Goal: Book appointment/travel/reservation

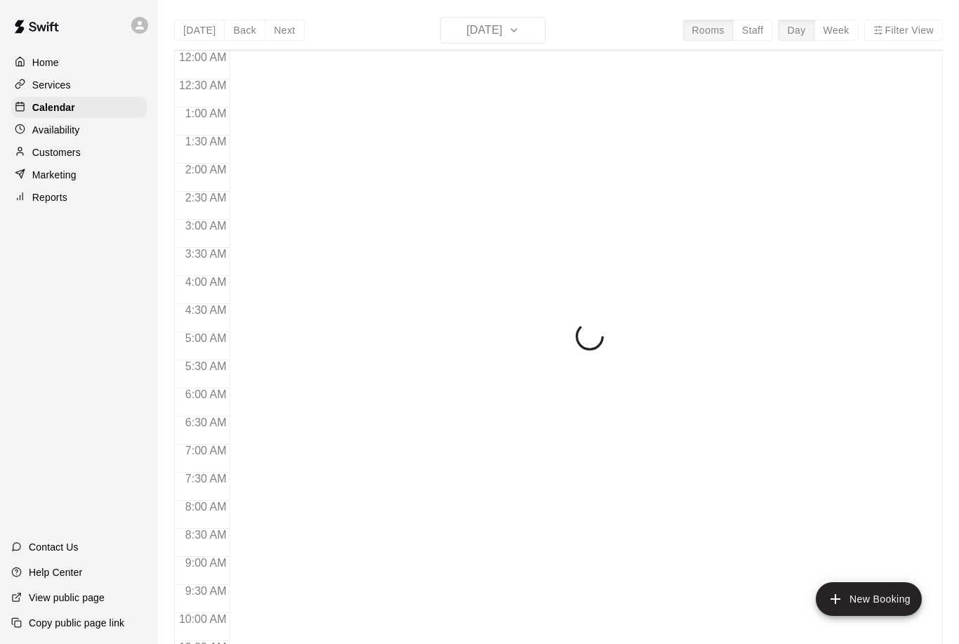
scroll to position [695, 0]
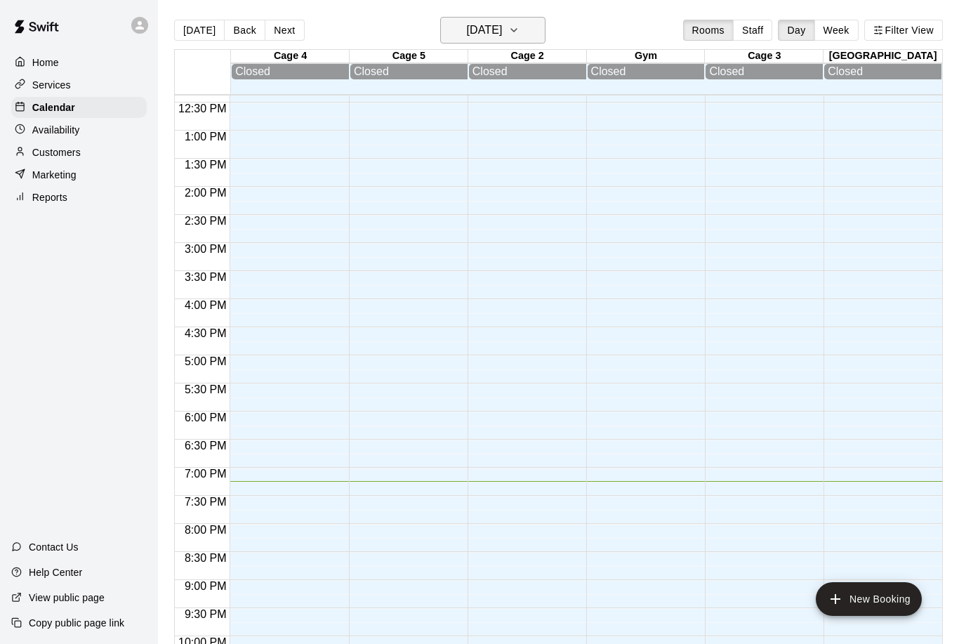
click at [502, 37] on h6 "[DATE]" at bounding box center [484, 30] width 36 height 20
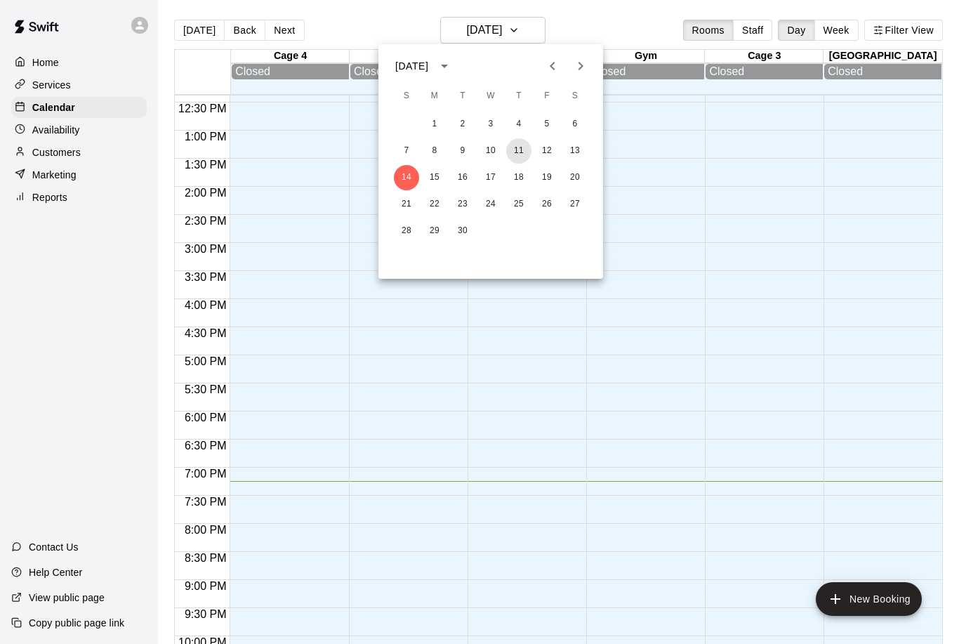
click at [521, 145] on button "11" at bounding box center [518, 150] width 25 height 25
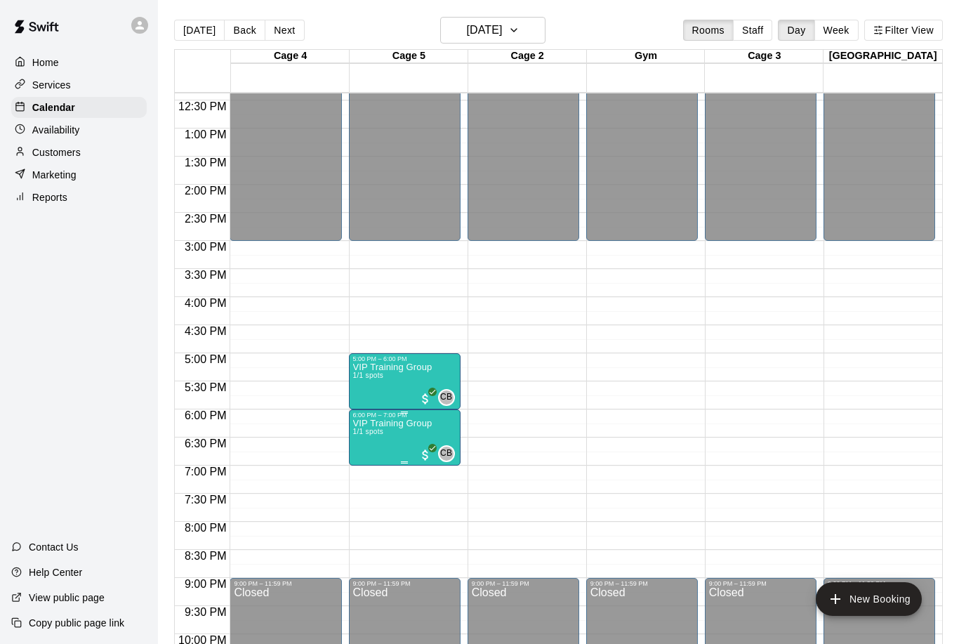
click at [381, 431] on span "1/1 spots" at bounding box center [368, 432] width 31 height 8
click at [360, 478] on img "edit" at bounding box center [368, 476] width 16 height 16
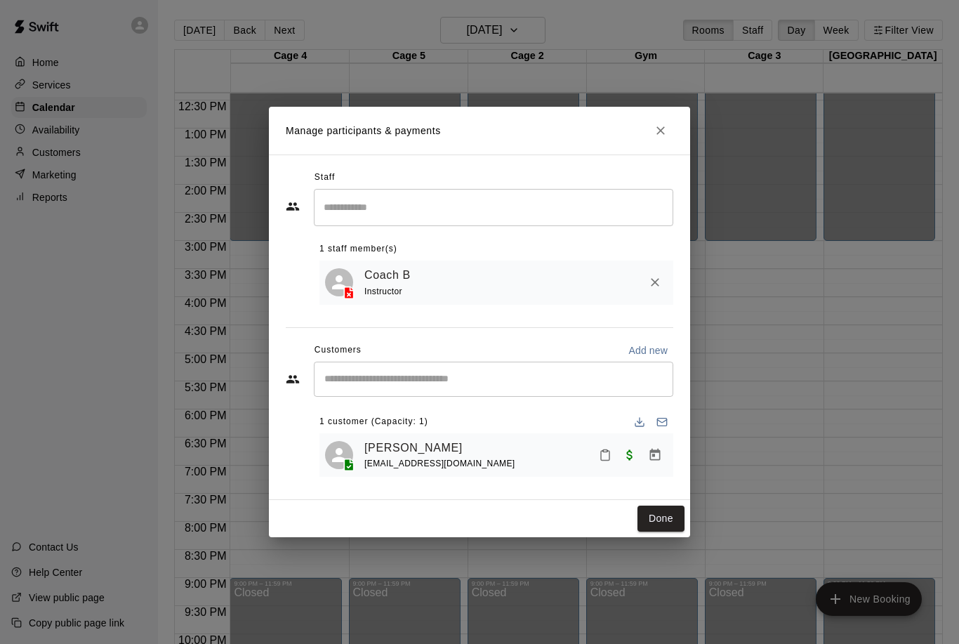
click at [350, 374] on input "Start typing to search customers..." at bounding box center [493, 379] width 347 height 14
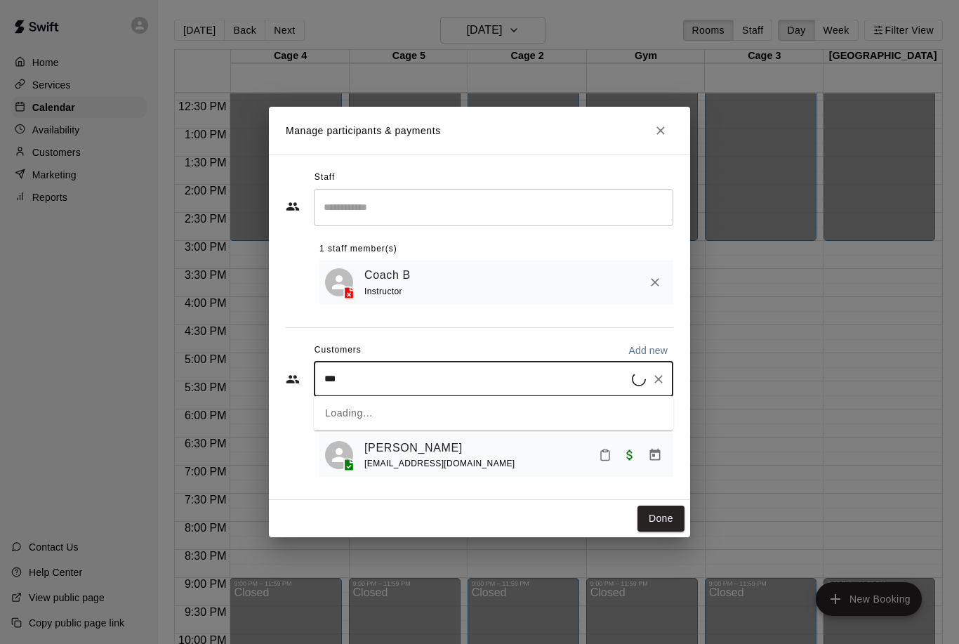
type input "****"
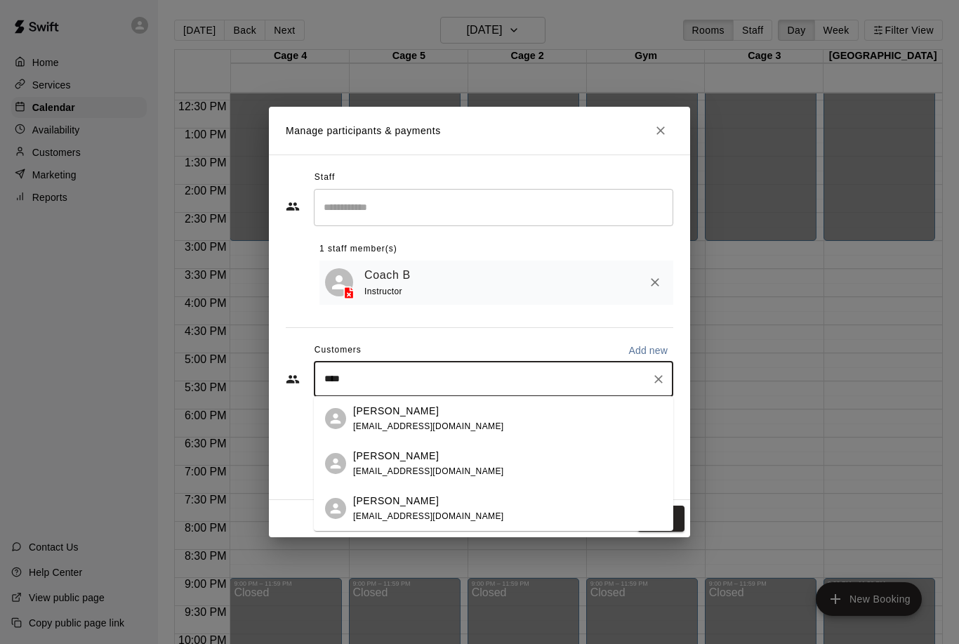
click at [376, 508] on div "[PERSON_NAME] [EMAIL_ADDRESS][DOMAIN_NAME]" at bounding box center [428, 509] width 151 height 30
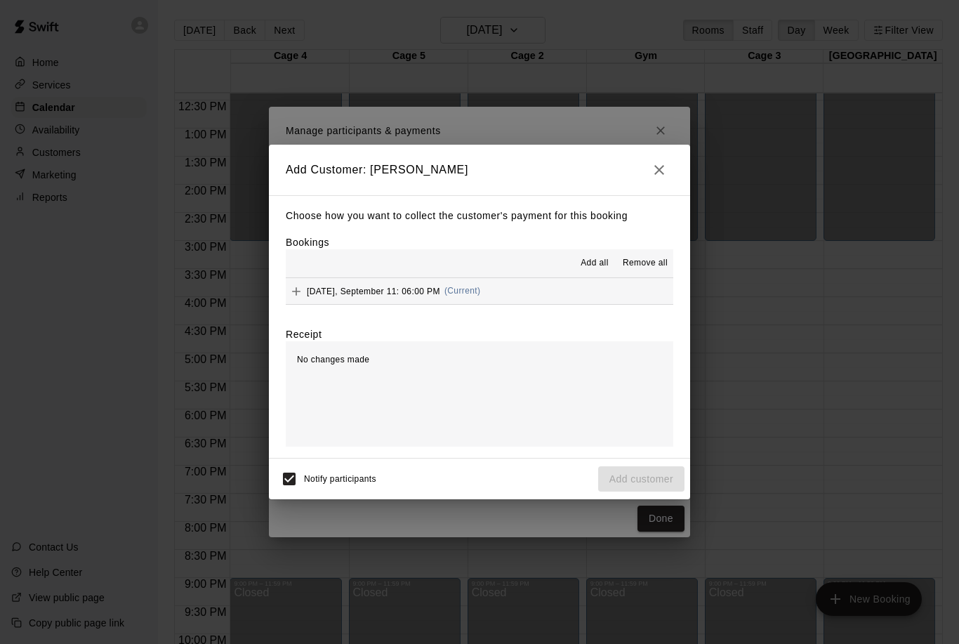
click at [288, 297] on button "Add" at bounding box center [296, 291] width 21 height 21
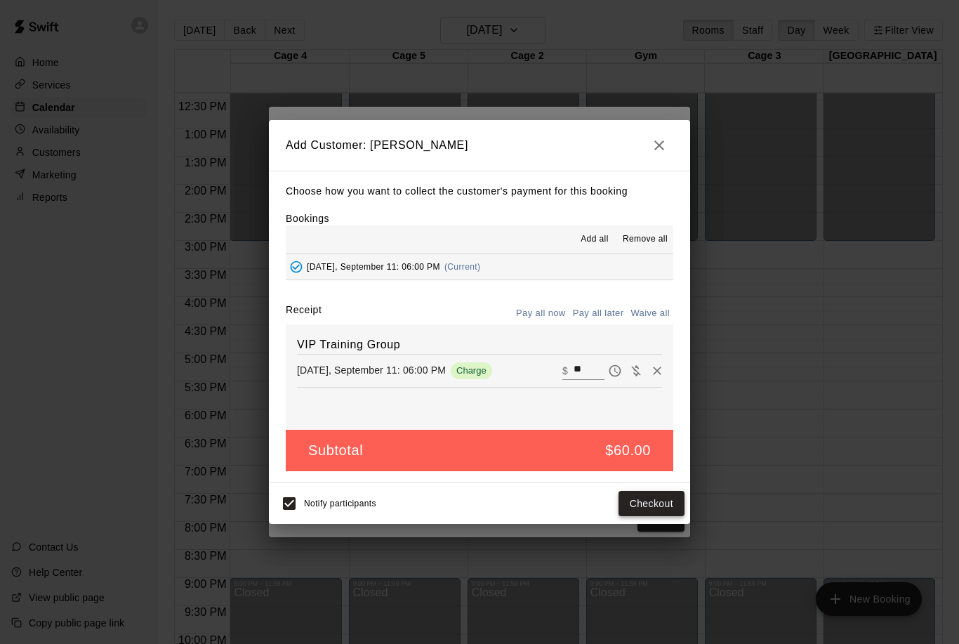
click at [638, 506] on button "Checkout" at bounding box center [652, 504] width 66 height 26
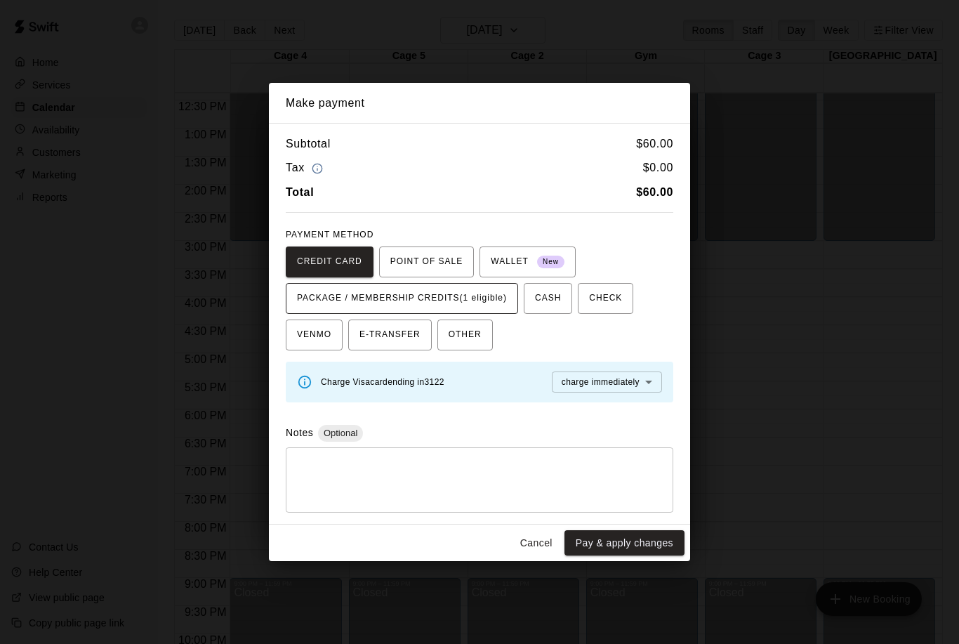
click at [343, 301] on span "PACKAGE / MEMBERSHIP CREDITS (1 eligible)" at bounding box center [402, 298] width 210 height 22
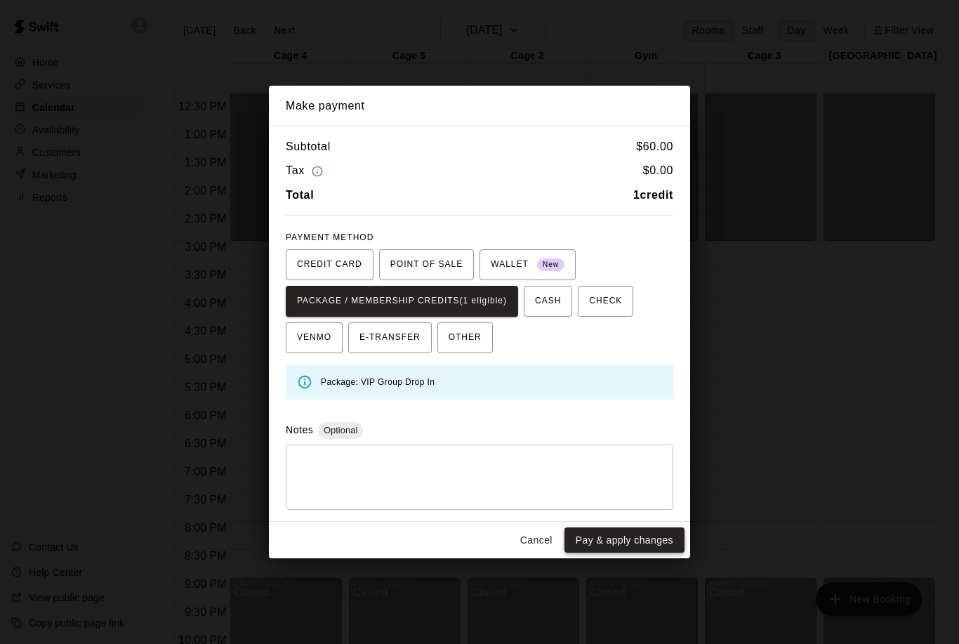
click at [638, 539] on button "Pay & apply changes" at bounding box center [625, 540] width 120 height 26
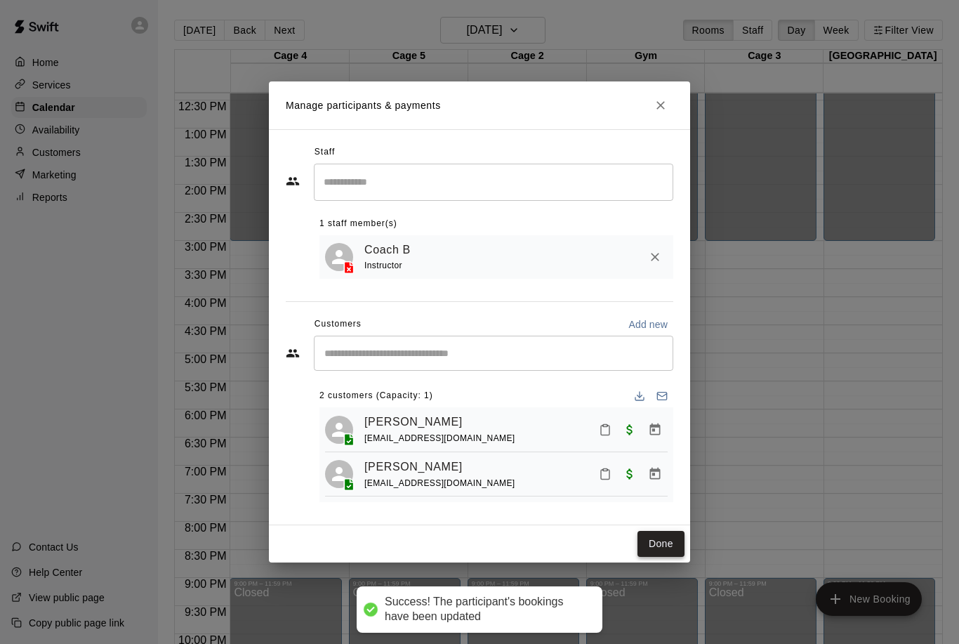
click at [656, 531] on button "Done" at bounding box center [661, 544] width 47 height 26
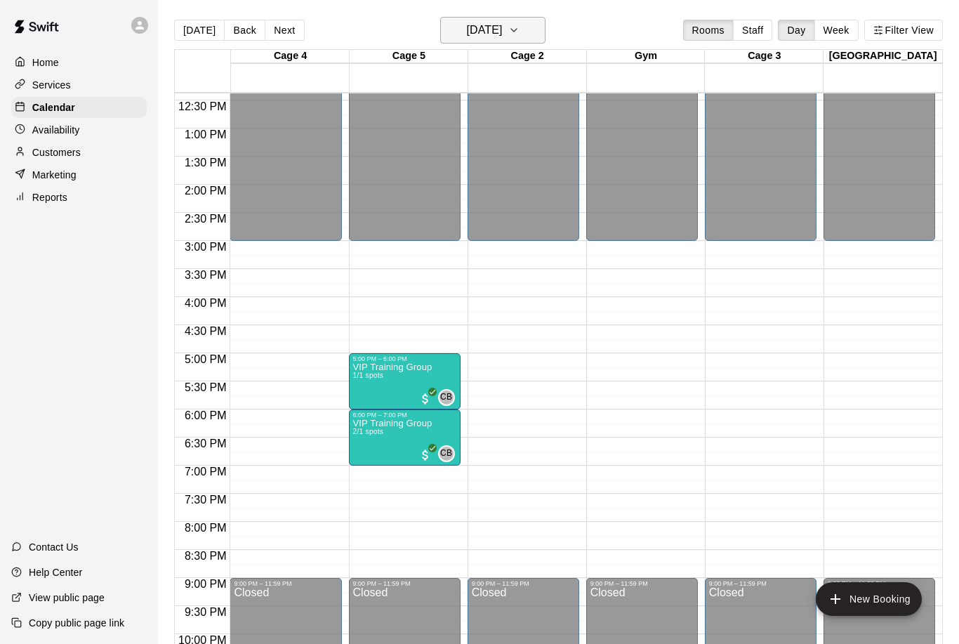
click at [525, 34] on button "[DATE]" at bounding box center [492, 30] width 105 height 27
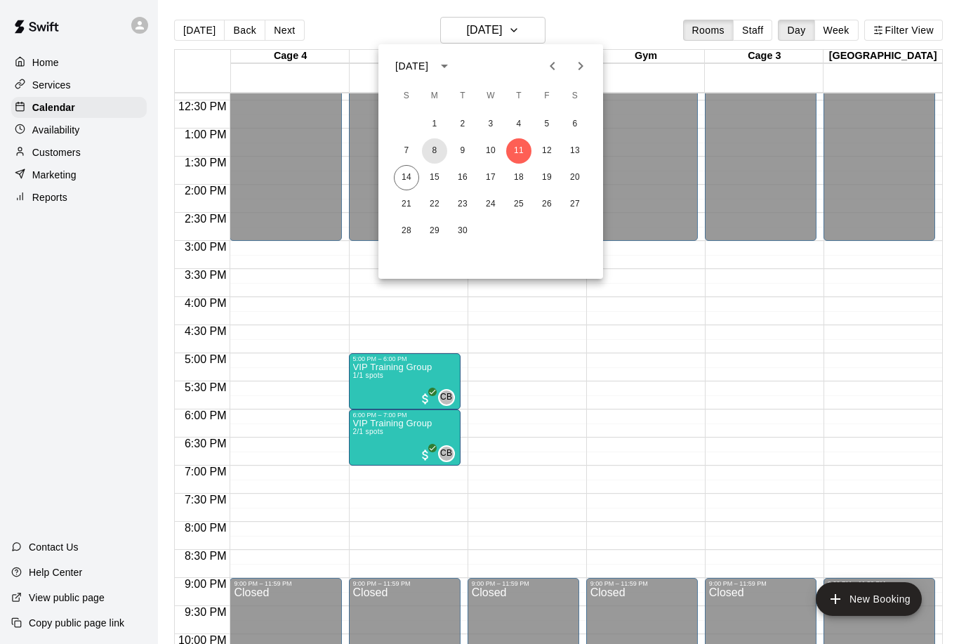
click at [431, 150] on button "8" at bounding box center [434, 150] width 25 height 25
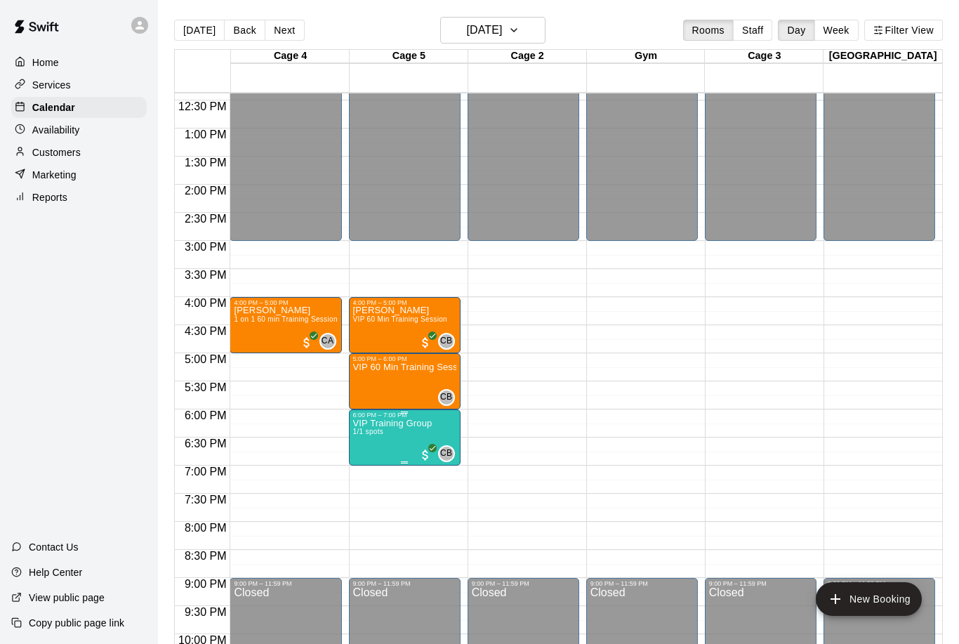
click at [393, 423] on p "VIP Training Group" at bounding box center [392, 423] width 79 height 0
click at [364, 477] on img "edit" at bounding box center [368, 473] width 16 height 16
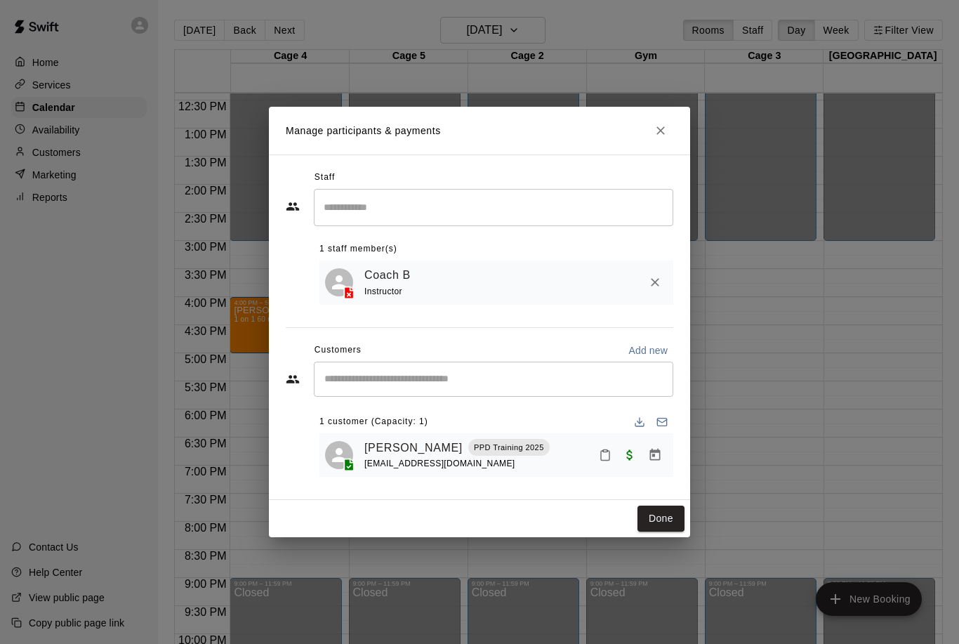
click at [360, 366] on div "​" at bounding box center [494, 379] width 360 height 35
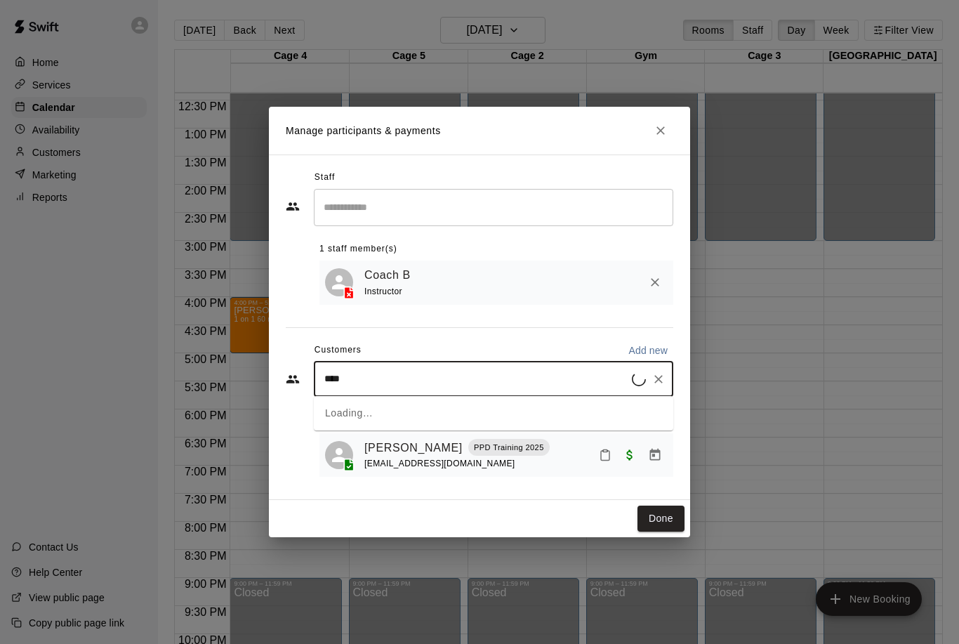
type input "*****"
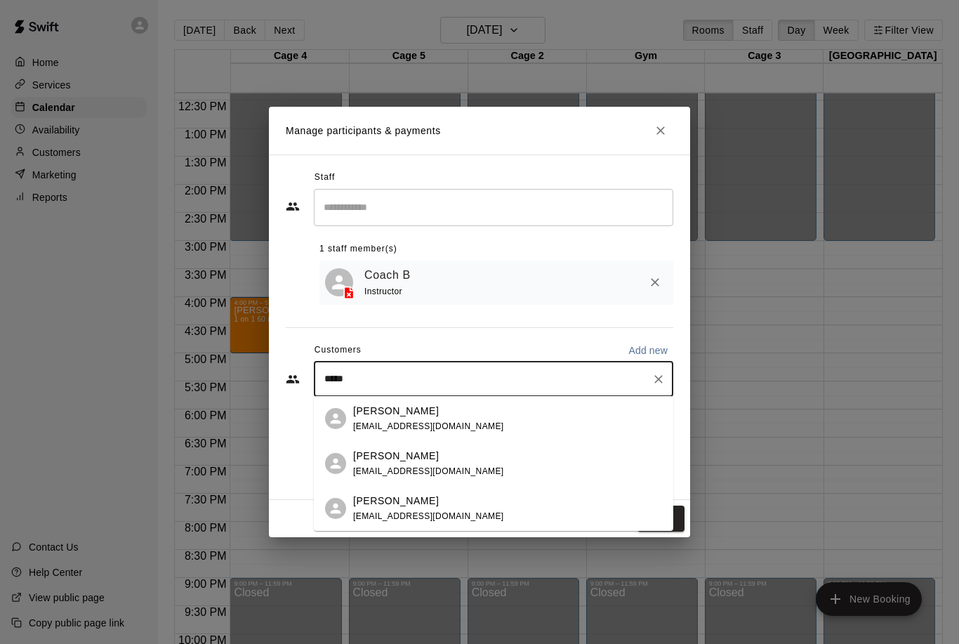
click at [404, 452] on p "[PERSON_NAME]" at bounding box center [396, 456] width 86 height 15
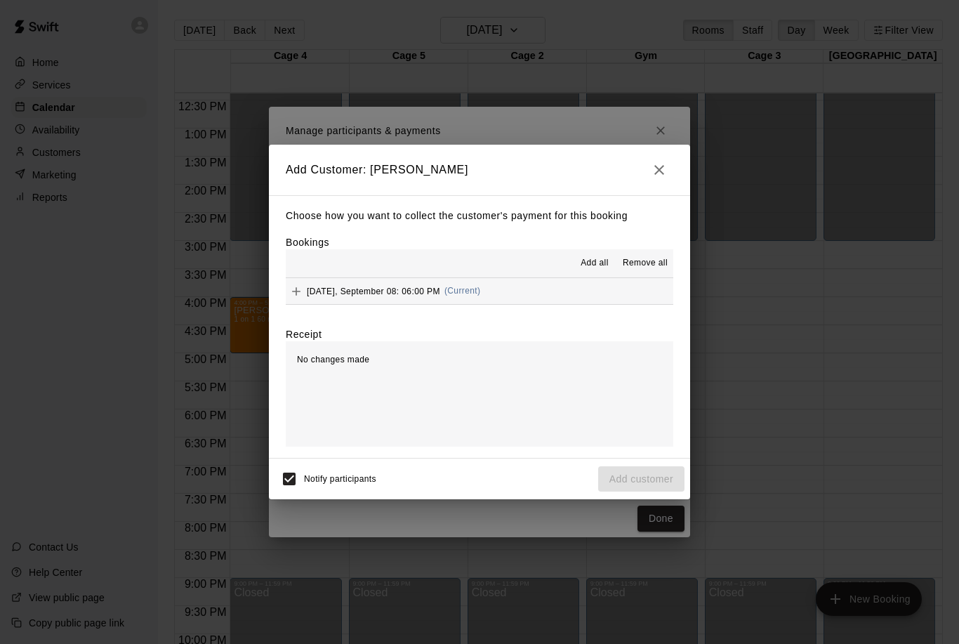
click at [292, 298] on icon "Add" at bounding box center [296, 291] width 14 height 14
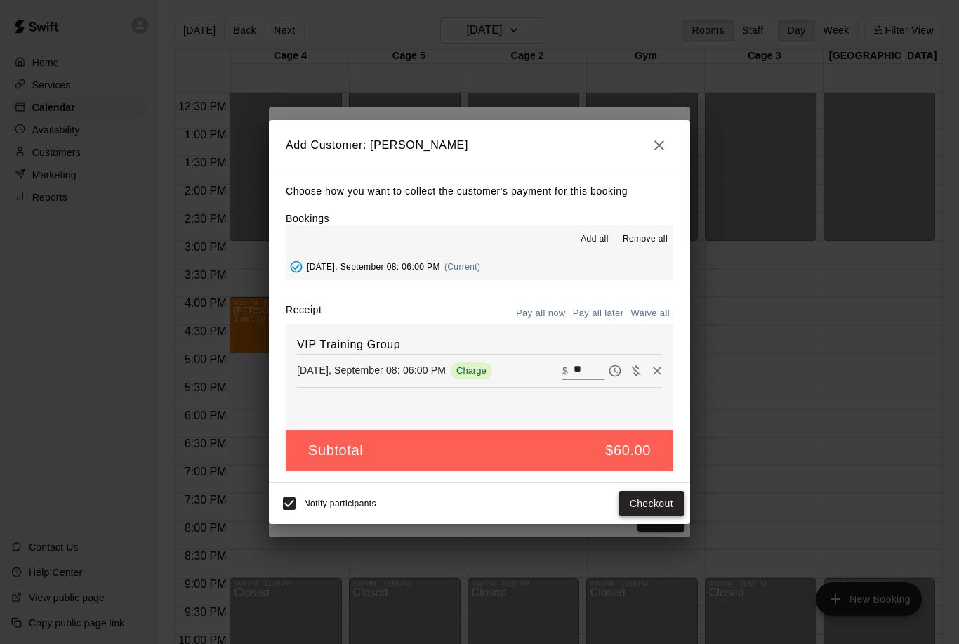
click at [641, 494] on button "Checkout" at bounding box center [652, 504] width 66 height 26
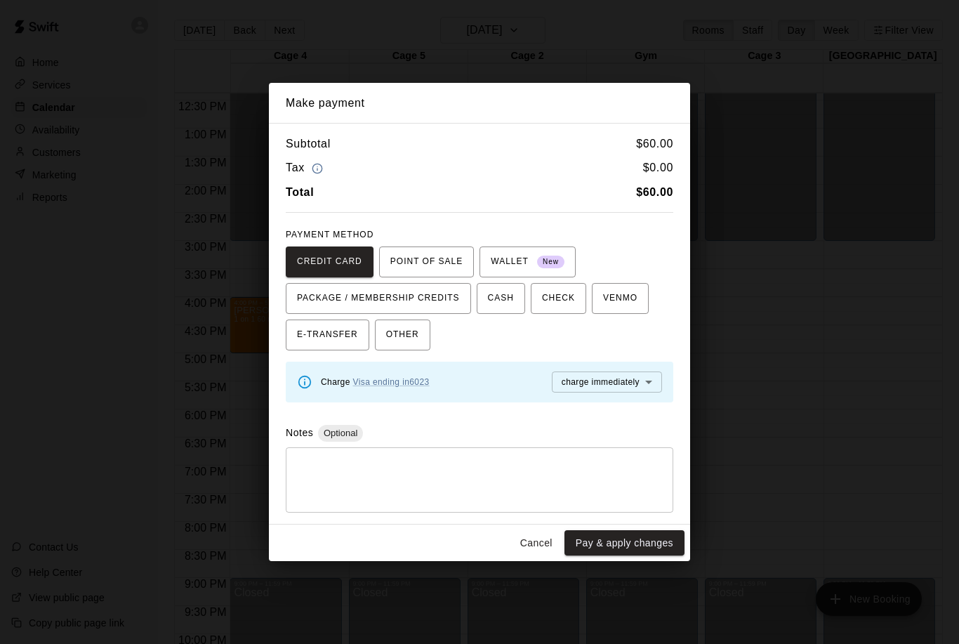
click at [542, 538] on button "Cancel" at bounding box center [536, 543] width 45 height 26
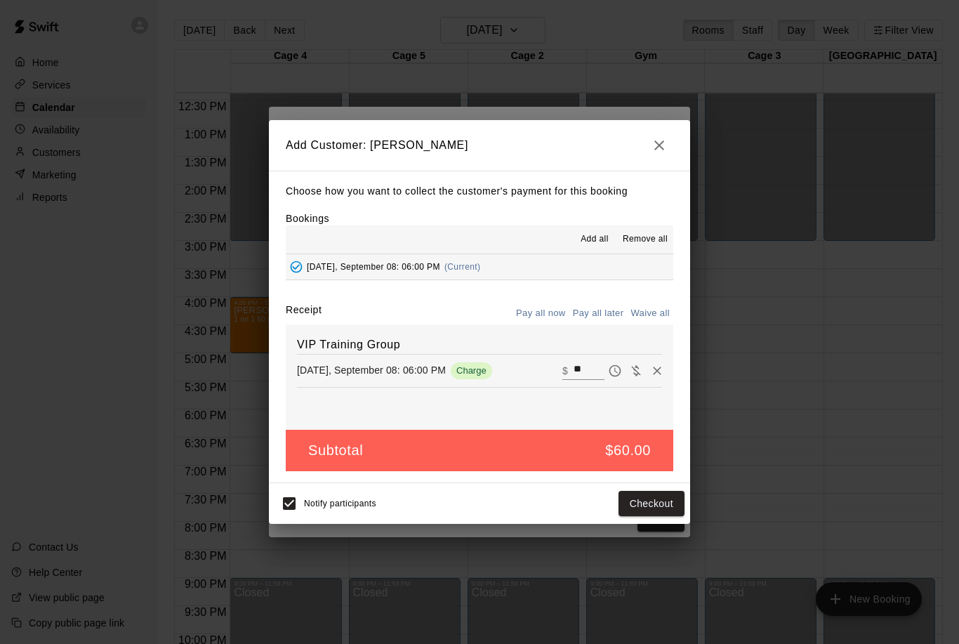
click at [657, 140] on icon "button" at bounding box center [659, 145] width 17 height 17
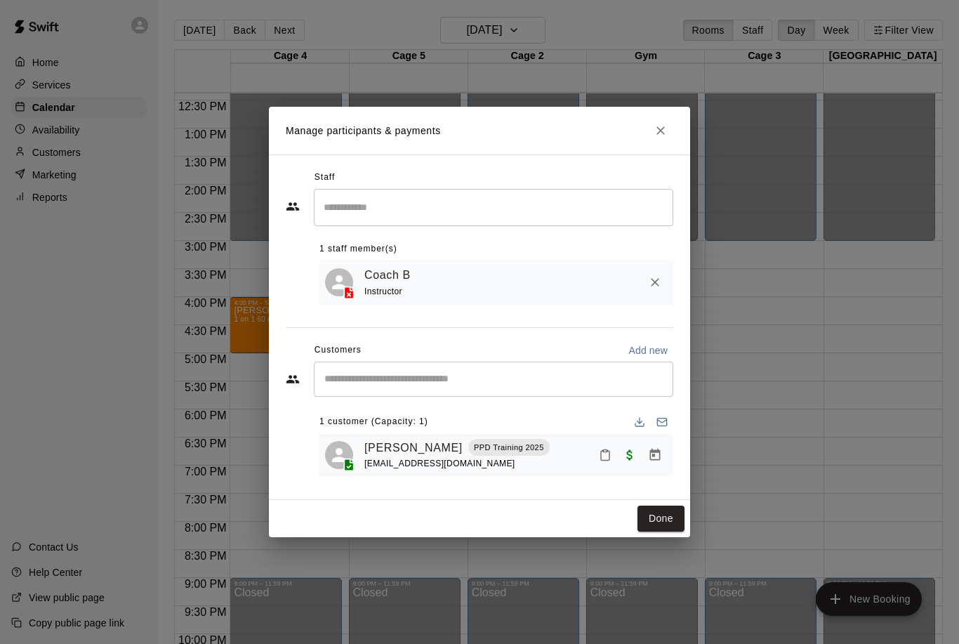
click at [380, 379] on input "Start typing to search customers..." at bounding box center [493, 379] width 347 height 14
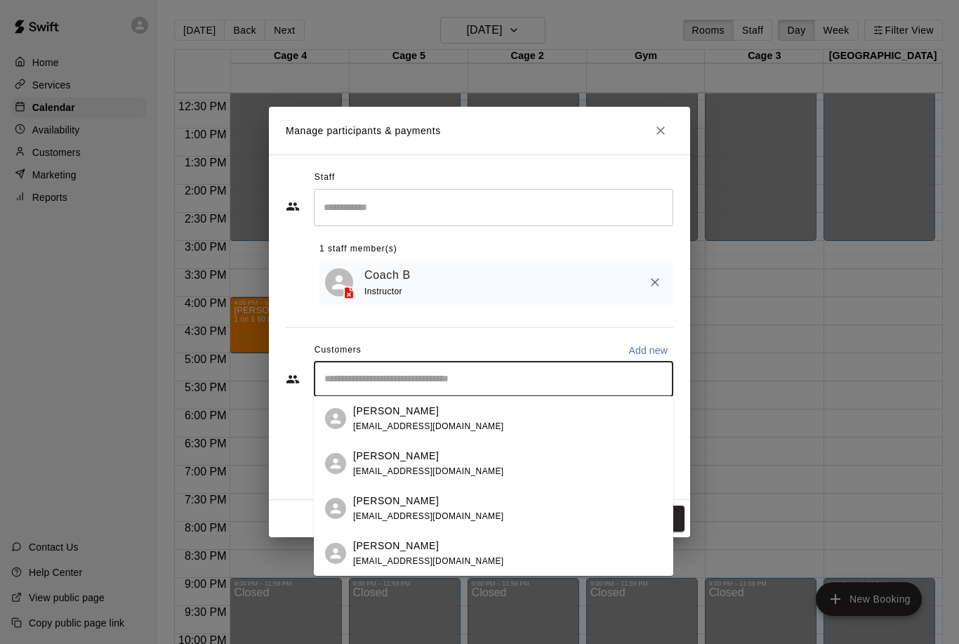
click at [394, 553] on p "[PERSON_NAME]" at bounding box center [396, 546] width 86 height 15
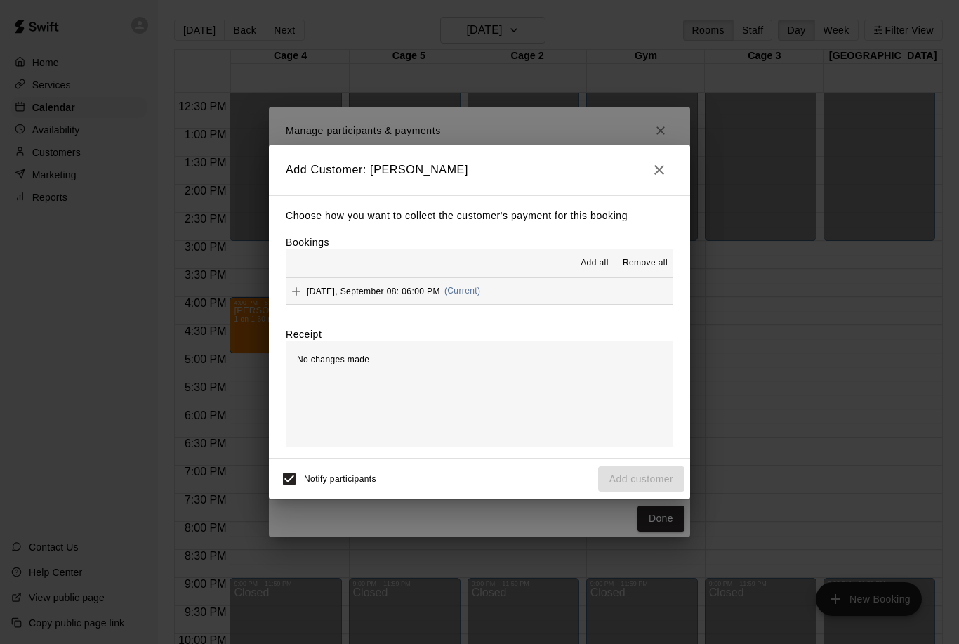
click at [298, 282] on button "Add" at bounding box center [296, 291] width 21 height 21
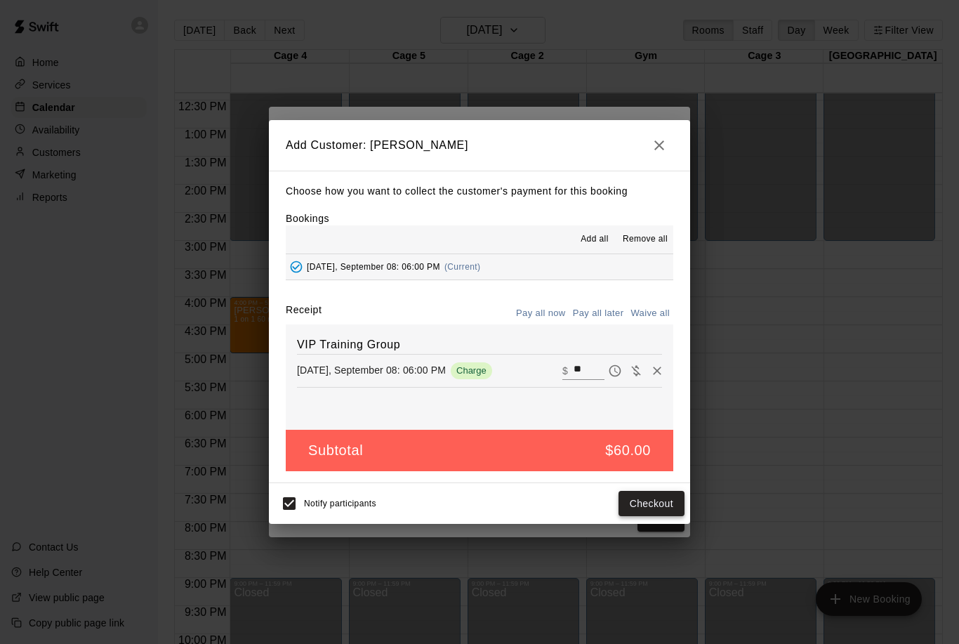
click at [657, 510] on button "Checkout" at bounding box center [652, 504] width 66 height 26
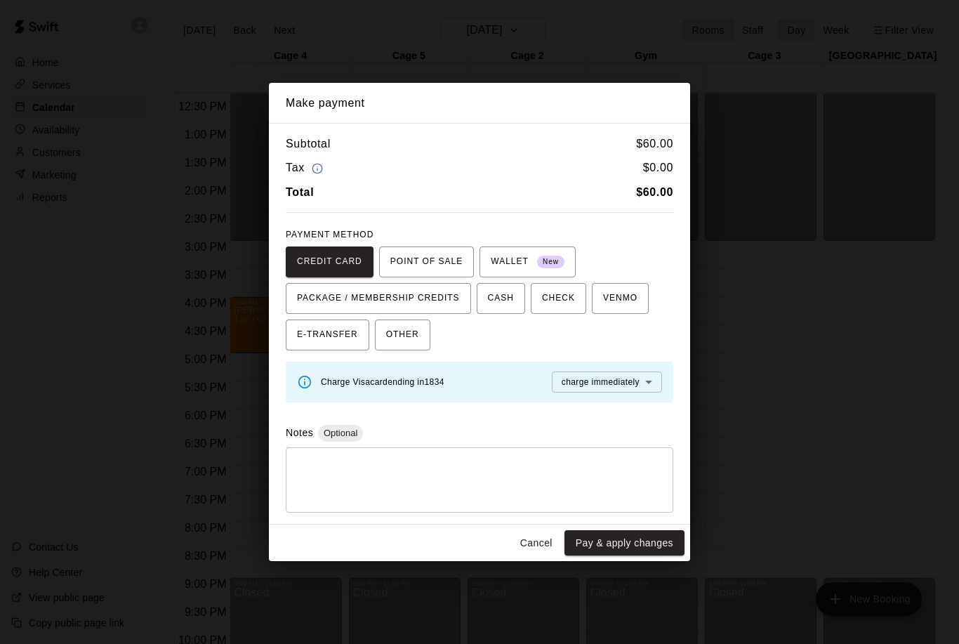
click at [522, 542] on button "Cancel" at bounding box center [536, 543] width 45 height 26
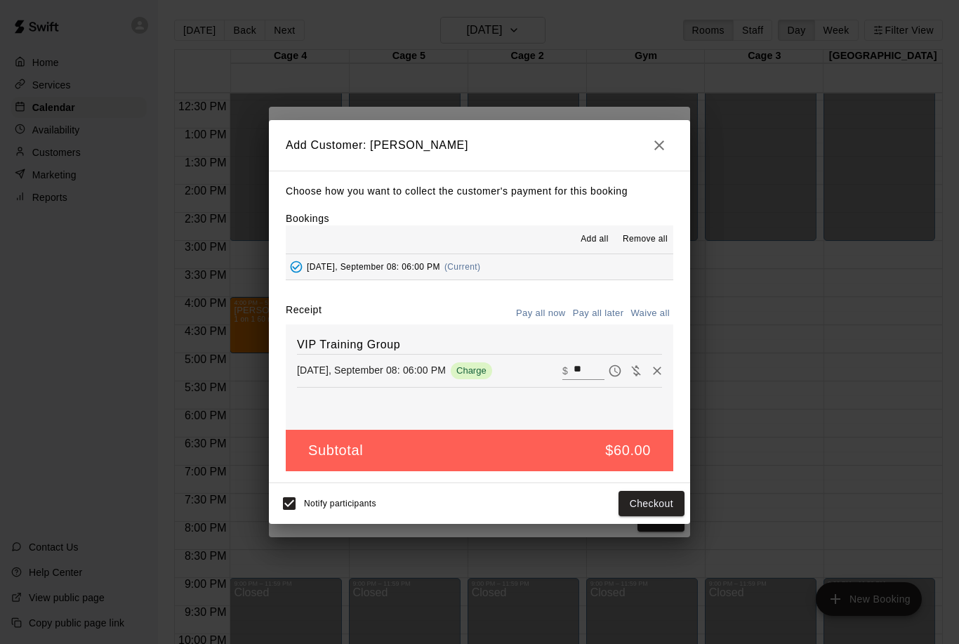
click at [648, 141] on button "button" at bounding box center [659, 145] width 28 height 28
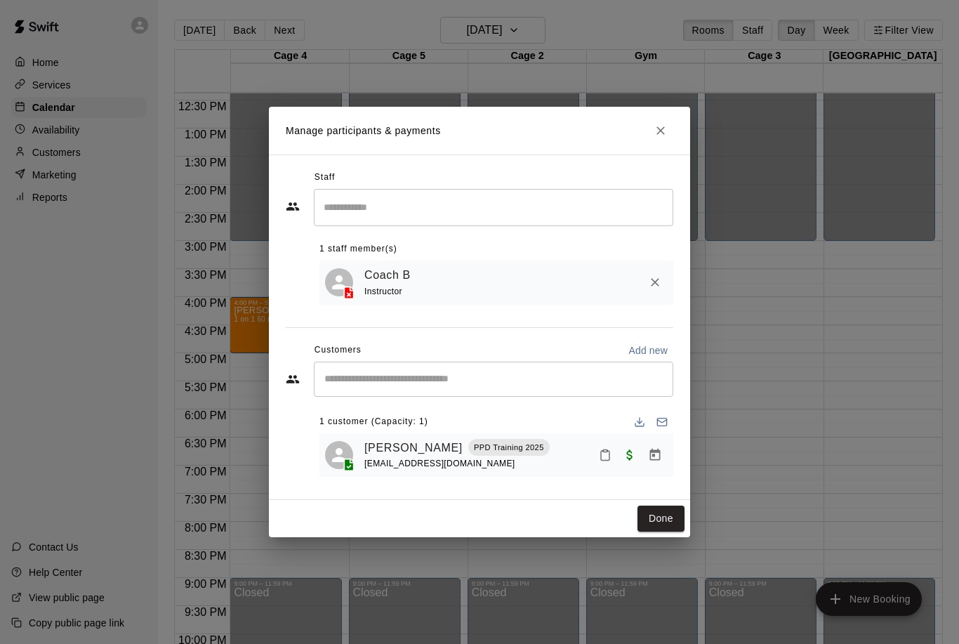
click at [669, 126] on button "Close" at bounding box center [660, 130] width 25 height 25
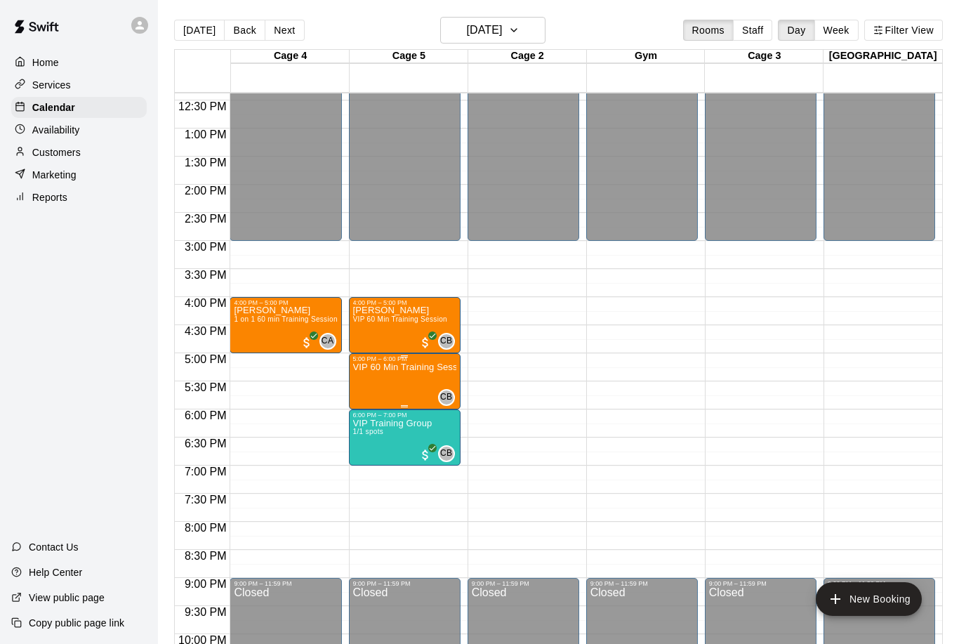
click at [369, 405] on img "edit" at bounding box center [368, 412] width 16 height 16
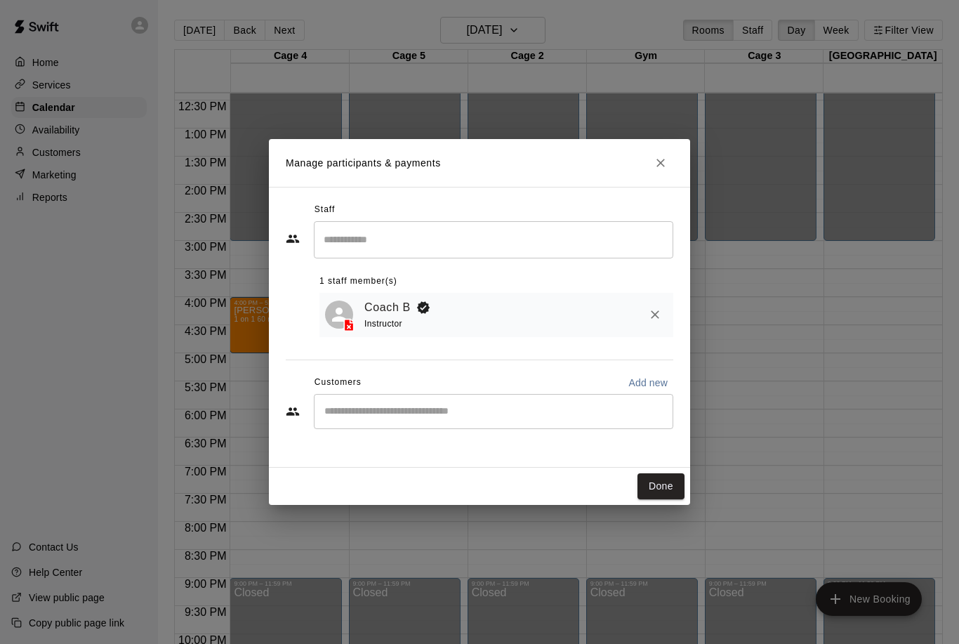
click at [347, 405] on input "Start typing to search customers..." at bounding box center [493, 412] width 347 height 14
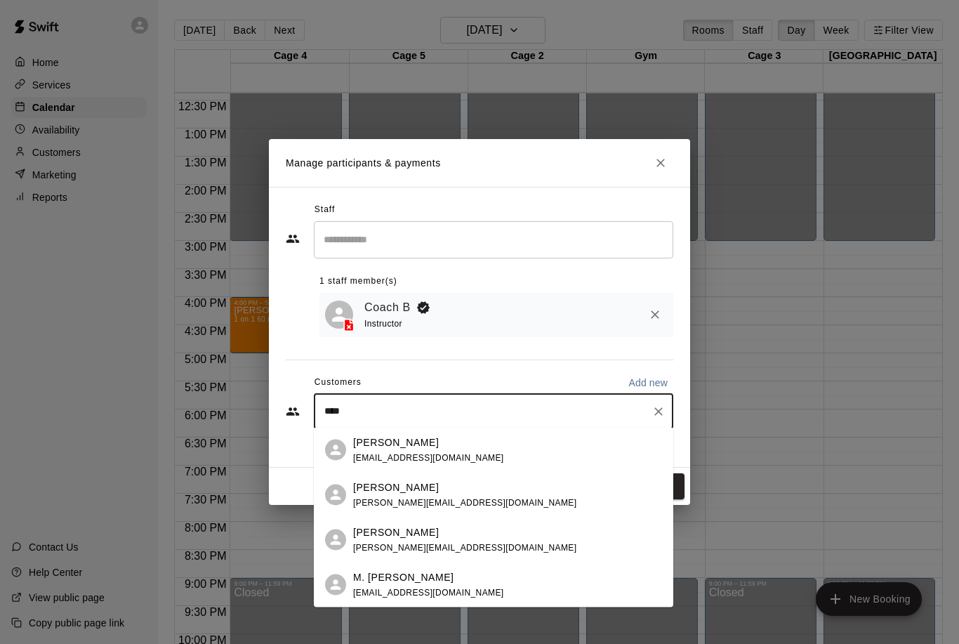
type input "*****"
click at [381, 581] on p "M. [PERSON_NAME]" at bounding box center [403, 577] width 101 height 15
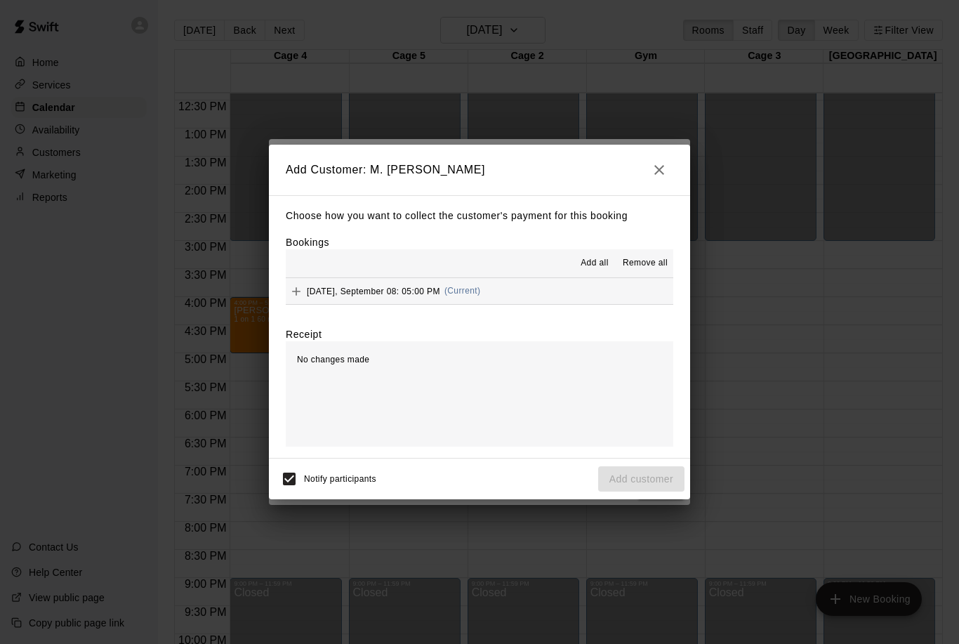
click at [296, 298] on icon "Add" at bounding box center [296, 291] width 14 height 14
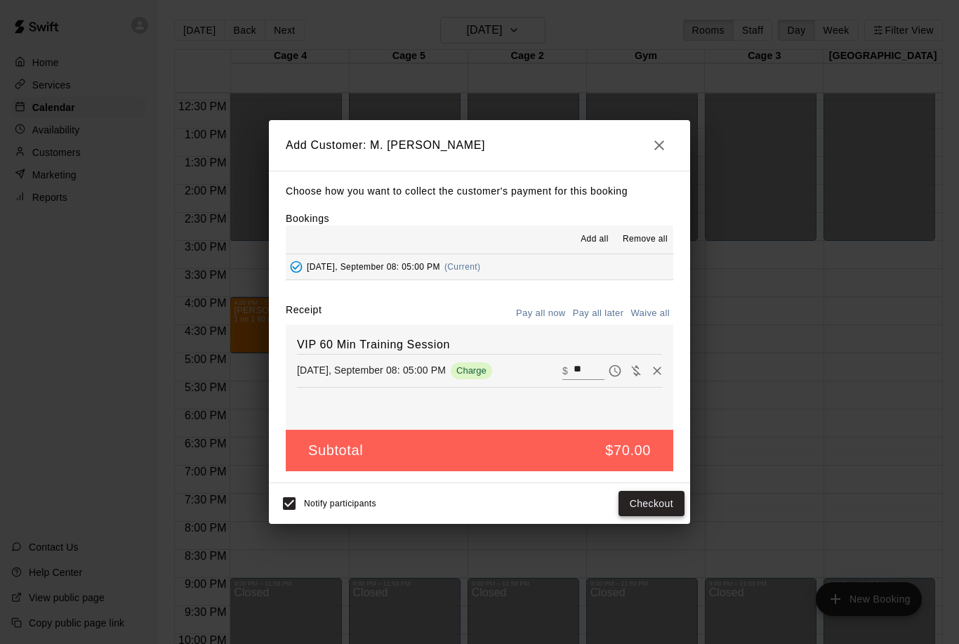
click at [630, 509] on button "Checkout" at bounding box center [652, 504] width 66 height 26
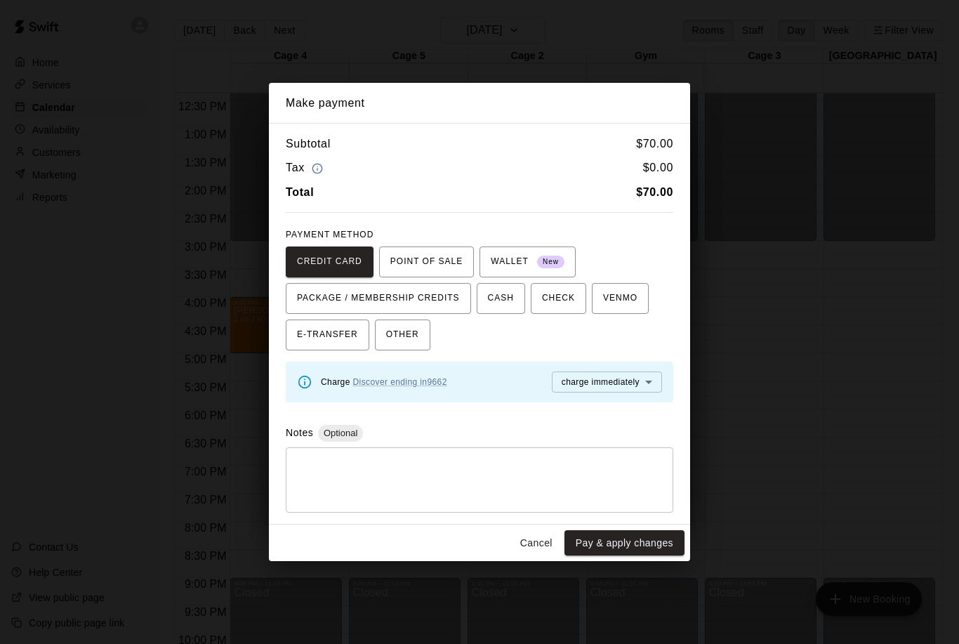
click at [534, 548] on button "Cancel" at bounding box center [536, 543] width 45 height 26
